Goal: Navigation & Orientation: Find specific page/section

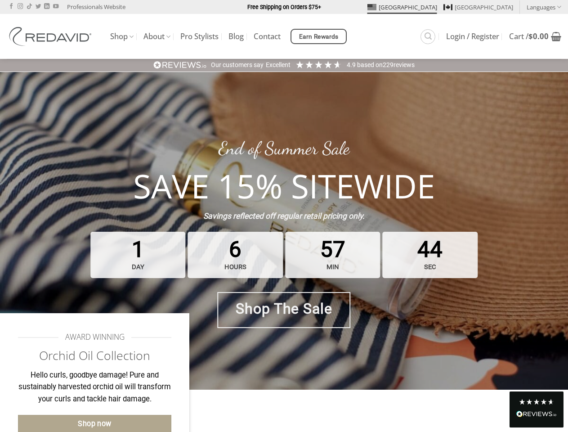
click at [284, 216] on strong "Savings reflected off regular retail pricing only." at bounding box center [284, 215] width 162 height 9
click at [544, 7] on link "Languages" at bounding box center [544, 6] width 35 height 13
click at [320, 36] on span "Earn Rewards" at bounding box center [319, 37] width 40 height 10
click at [284, 65] on div "Excellent" at bounding box center [278, 65] width 25 height 9
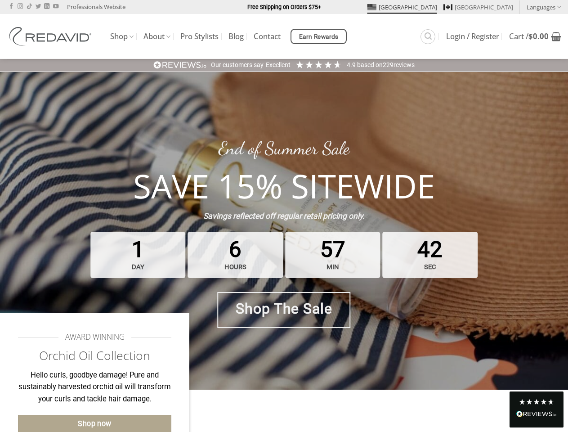
click at [537, 409] on div "Read All Reviews" at bounding box center [537, 415] width 40 height 12
